Goal: Information Seeking & Learning: Learn about a topic

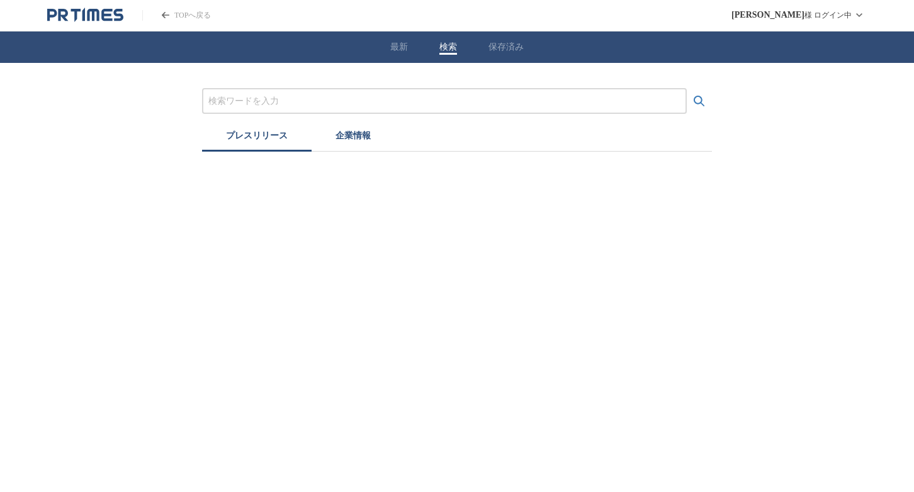
click at [448, 48] on button "検索" at bounding box center [449, 47] width 18 height 11
click at [302, 94] on input "プレスリリースおよび企業を検索する" at bounding box center [444, 101] width 472 height 14
click at [687, 89] on button "検索する" at bounding box center [699, 101] width 25 height 25
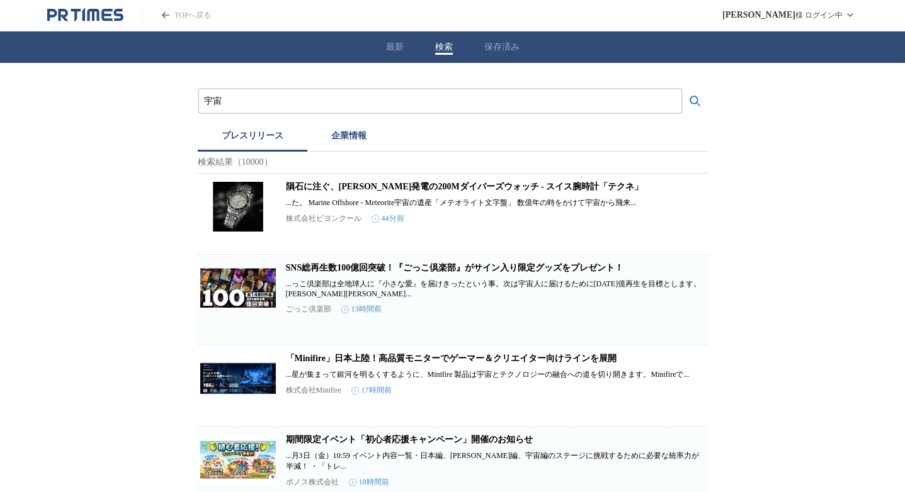
drag, startPoint x: 229, startPoint y: 102, endPoint x: 105, endPoint y: 102, distance: 124.1
type input "r"
click at [683, 89] on button "検索する" at bounding box center [695, 101] width 25 height 25
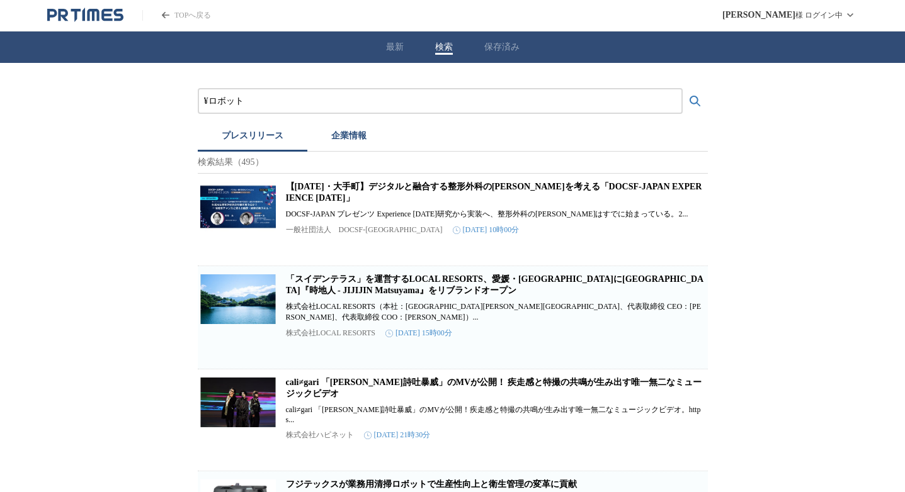
click at [213, 101] on input "¥ロボット" at bounding box center [440, 101] width 472 height 14
type input "ロボット"
click at [683, 89] on button "検索する" at bounding box center [695, 101] width 25 height 25
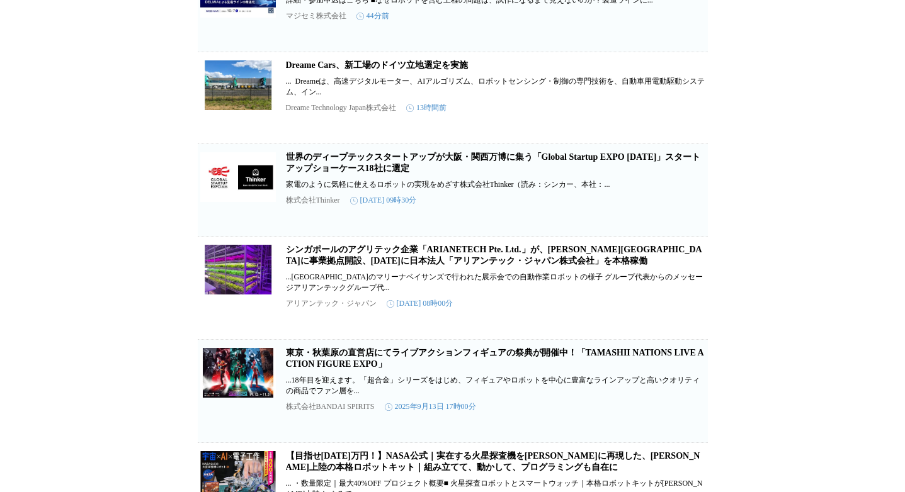
scroll to position [309, 0]
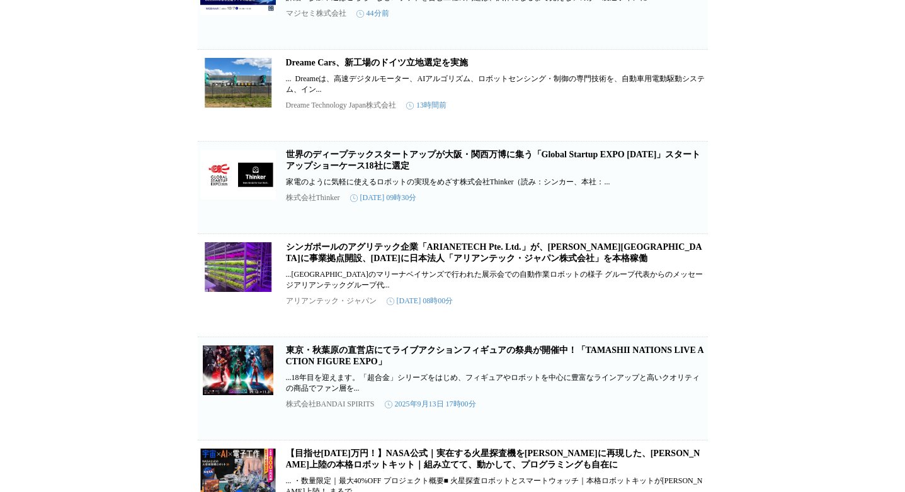
click at [442, 265] on h2 "シンガポールのアグリテック企業「ARIANETECH Pte. Ltd.」が、[PERSON_NAME][GEOGRAPHIC_DATA]に事業拠点開設、[D…" at bounding box center [495, 253] width 419 height 23
click at [455, 263] on link "シンガポールのアグリテック企業「ARIANETECH Pte. Ltd.」が、[PERSON_NAME][GEOGRAPHIC_DATA]に事業拠点開設、[D…" at bounding box center [494, 252] width 416 height 21
